Goal: Transaction & Acquisition: Purchase product/service

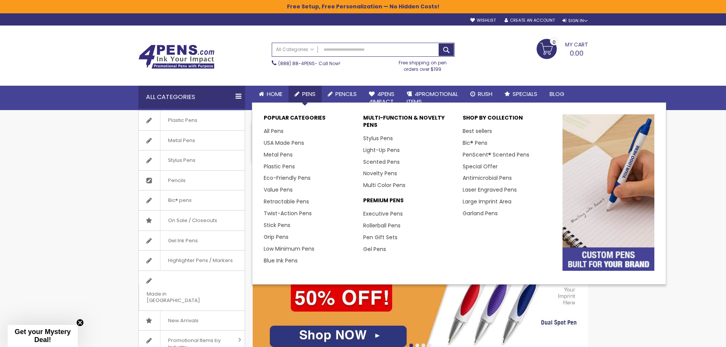
click at [314, 95] on span "Pens" at bounding box center [308, 94] width 13 height 8
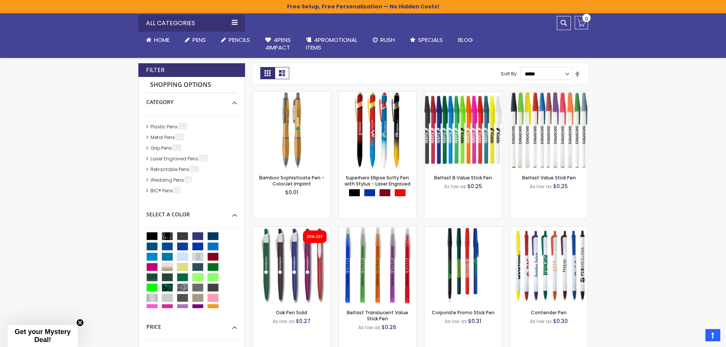
scroll to position [191, 0]
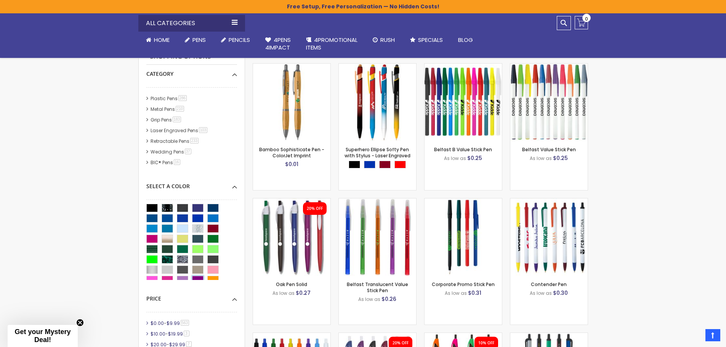
click at [195, 278] on div "Purple" at bounding box center [197, 280] width 11 height 8
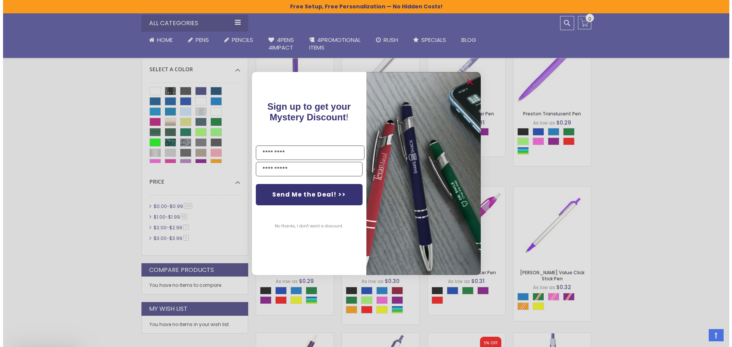
scroll to position [419, 0]
